Goal: Information Seeking & Learning: Check status

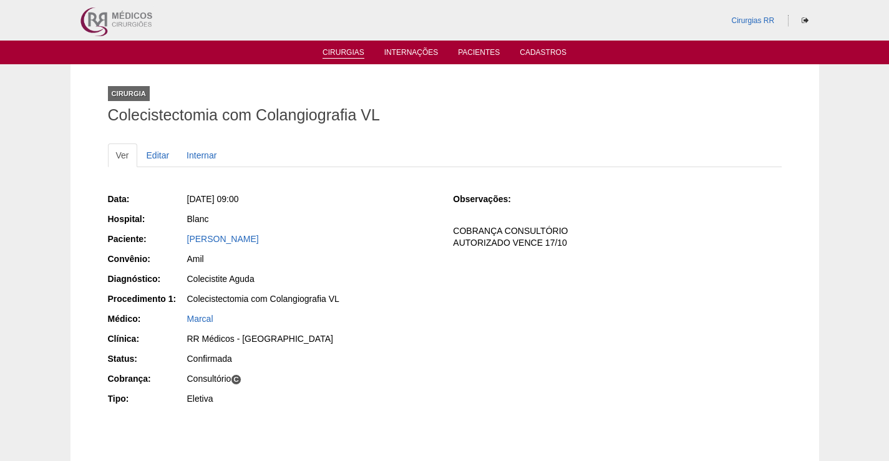
click at [344, 54] on link "Cirurgias" at bounding box center [344, 53] width 42 height 11
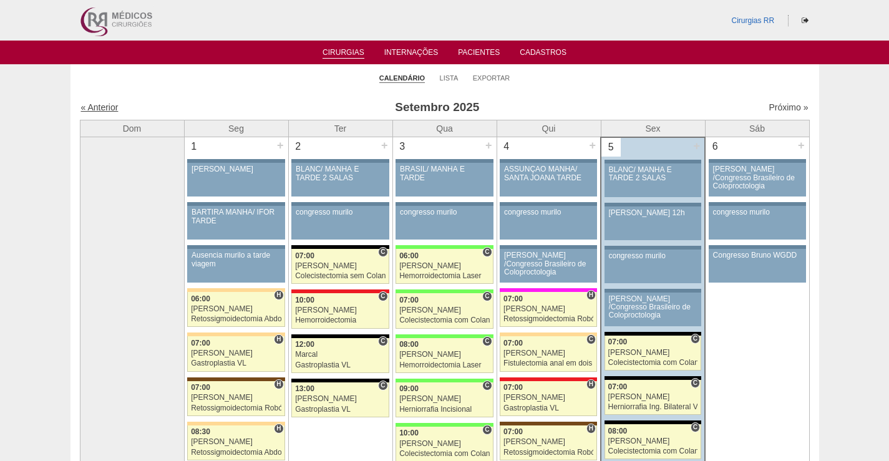
click at [105, 109] on link "« Anterior" at bounding box center [99, 107] width 37 height 10
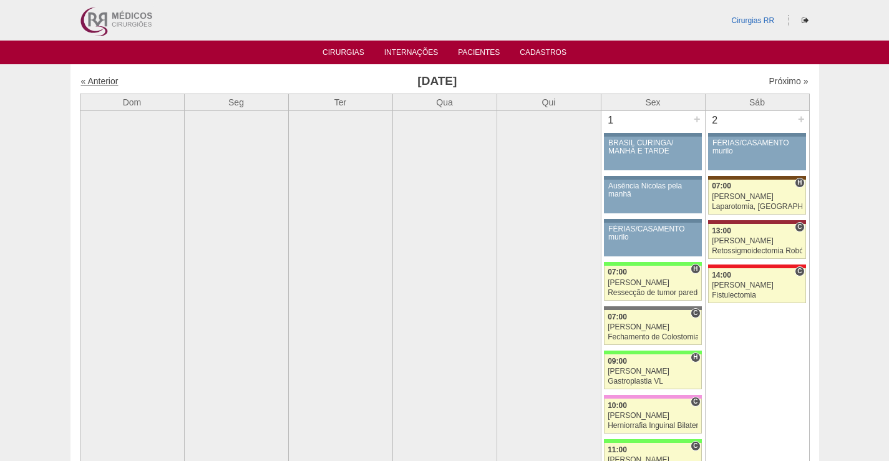
click at [95, 81] on link "« Anterior" at bounding box center [99, 81] width 37 height 10
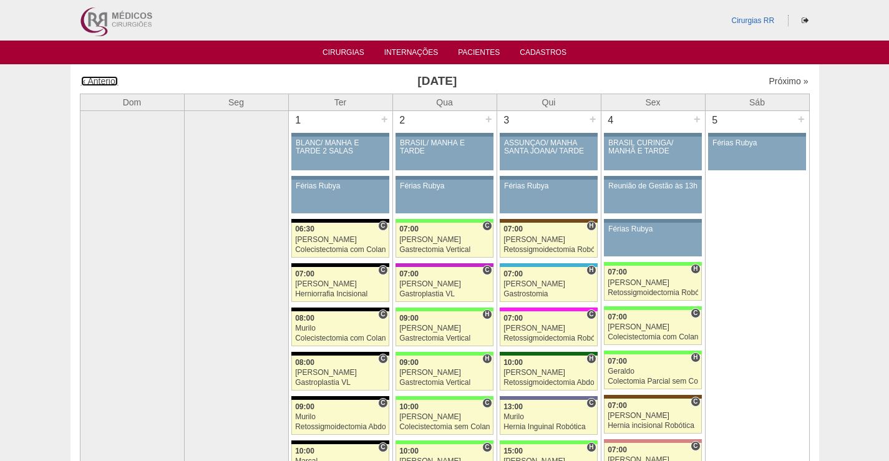
click at [95, 81] on link "« Anterior" at bounding box center [99, 81] width 37 height 10
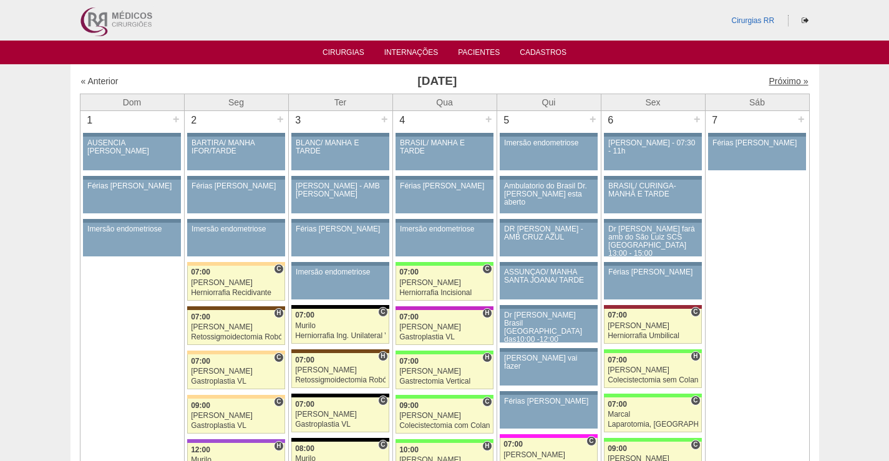
click at [780, 82] on link "Próximo »" at bounding box center [788, 81] width 39 height 10
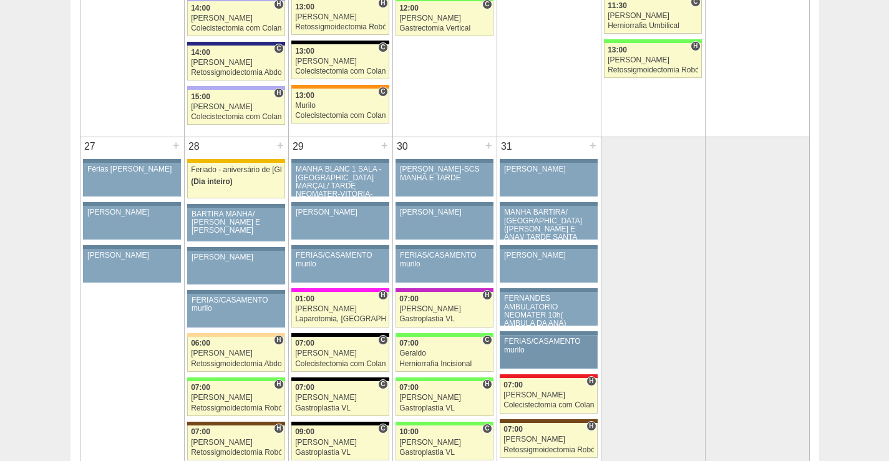
scroll to position [2933, 0]
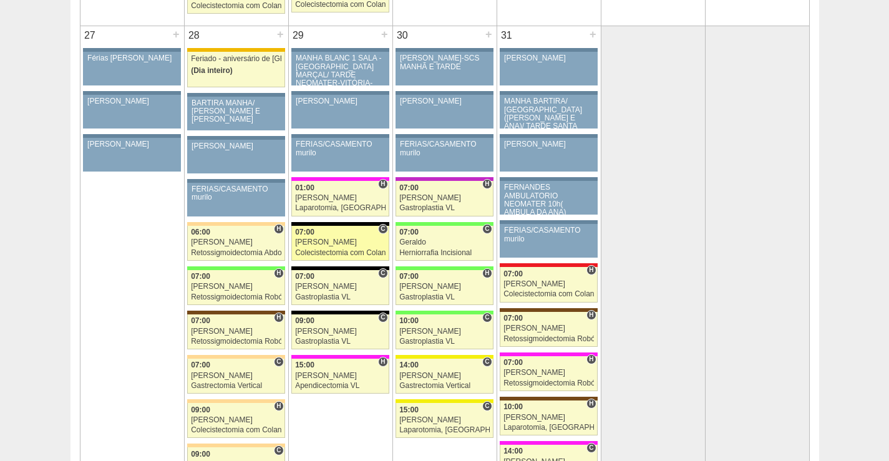
click at [320, 236] on div "07:00" at bounding box center [340, 232] width 90 height 8
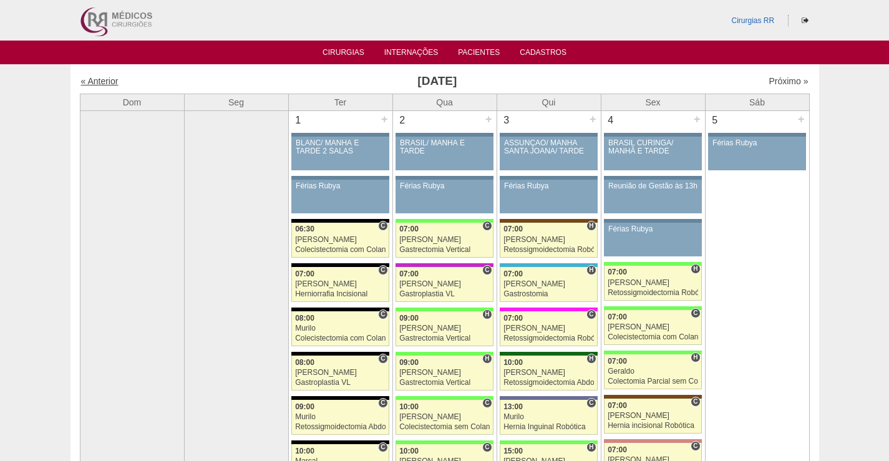
click at [89, 77] on link "« Anterior" at bounding box center [99, 81] width 37 height 10
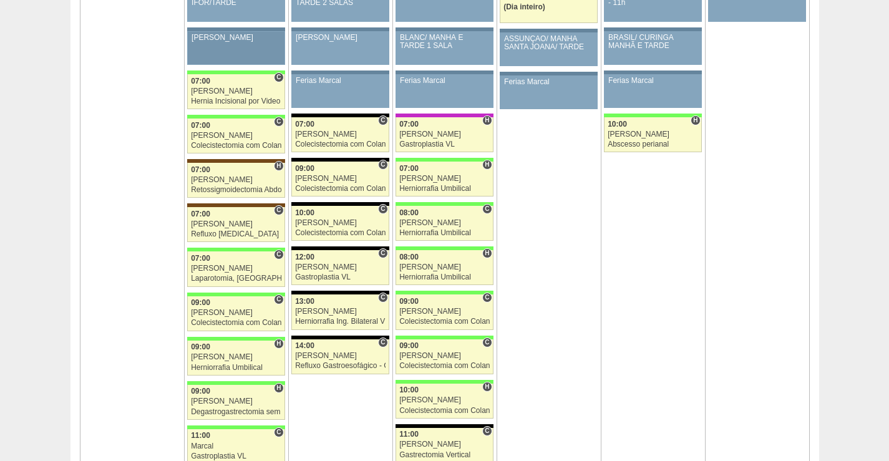
scroll to position [1498, 0]
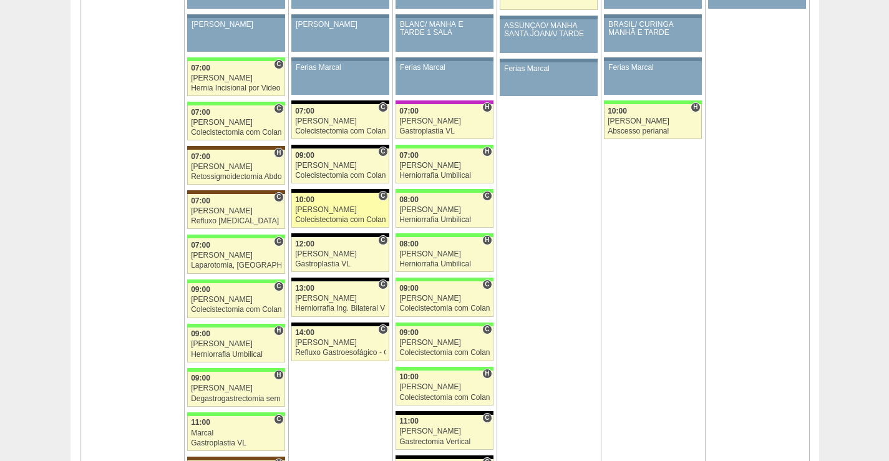
click at [351, 215] on link "86615 Bruno C 10:00 Bruno Colecistectomia com Colangiografia VL Hospital Blanc …" at bounding box center [339, 210] width 97 height 35
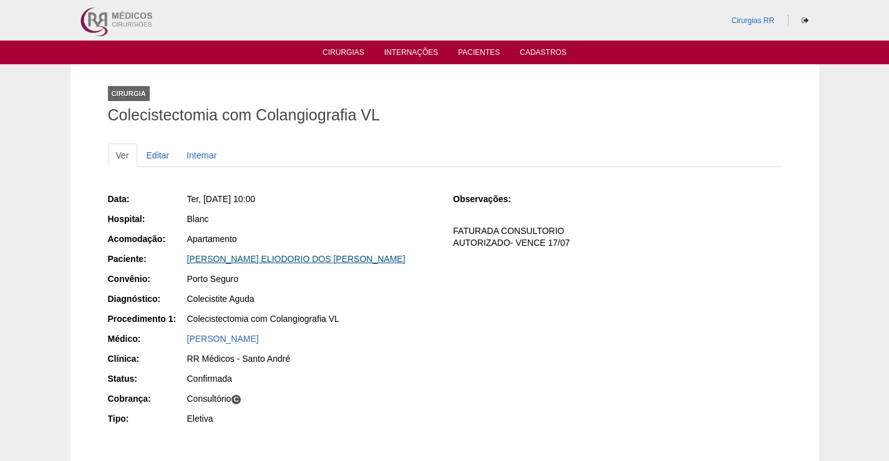
click at [273, 261] on link "[PERSON_NAME] ELIODORIO DOS [PERSON_NAME]" at bounding box center [296, 259] width 218 height 10
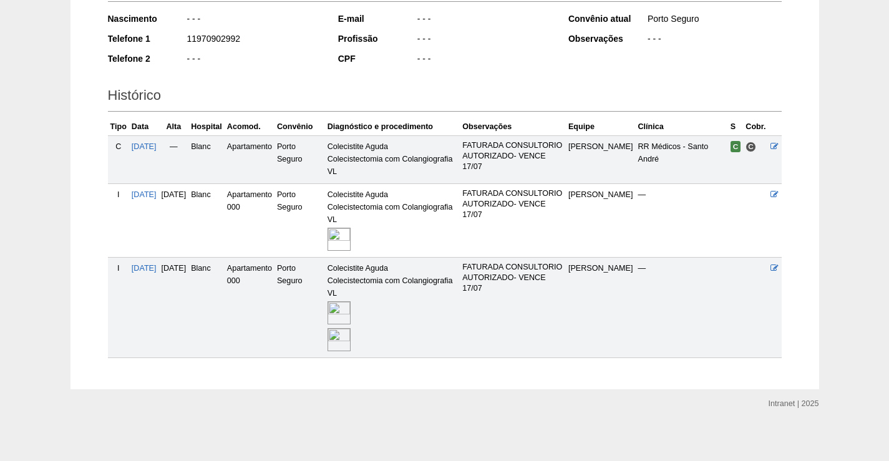
scroll to position [217, 0]
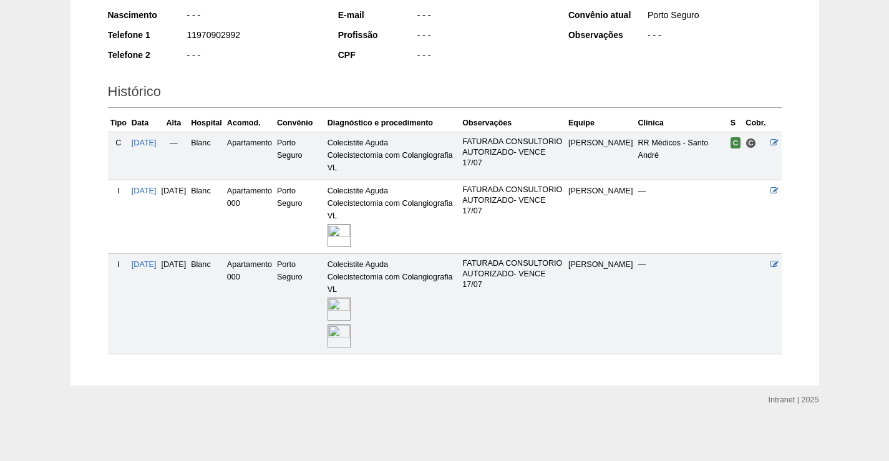
click at [351, 308] on img at bounding box center [339, 309] width 23 height 23
